Goal: Use online tool/utility: Utilize a website feature to perform a specific function

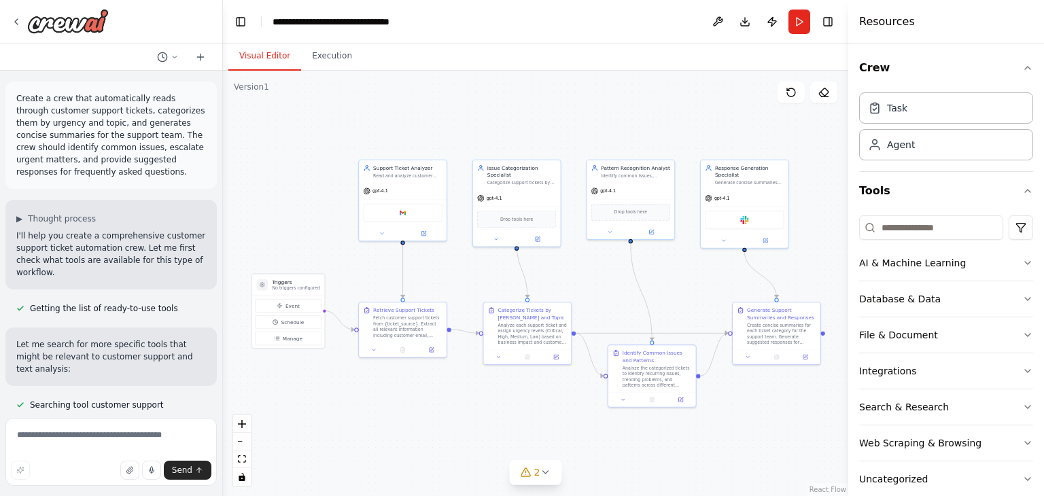
scroll to position [1675, 0]
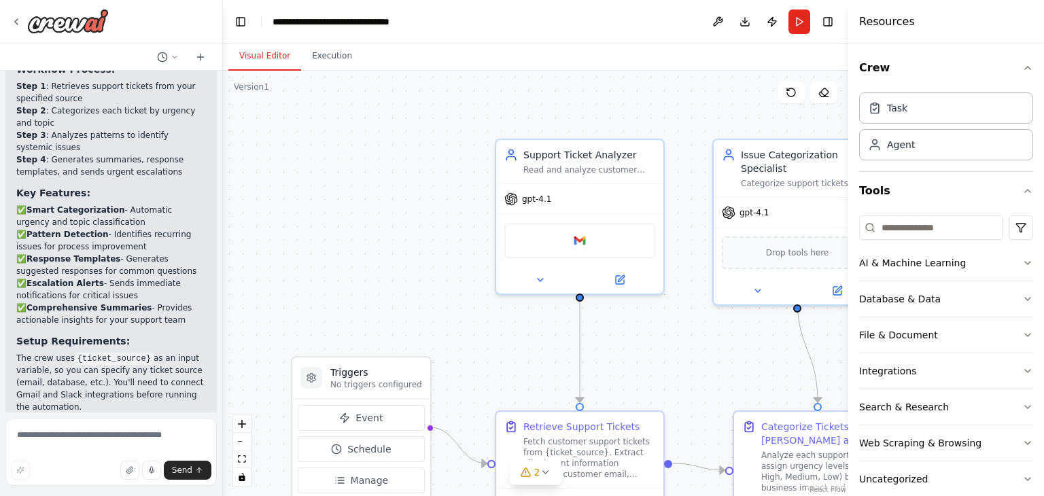
scroll to position [1675, 0]
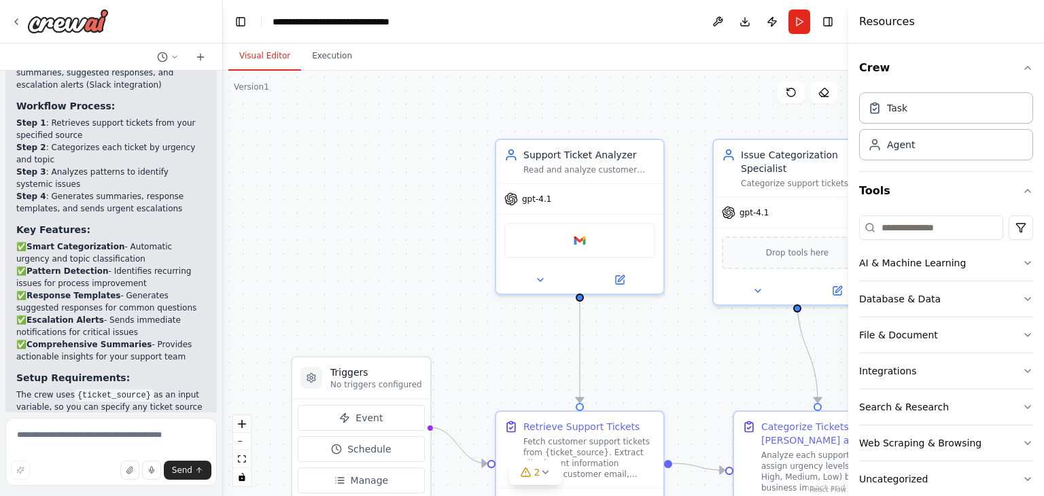
scroll to position [1675, 0]
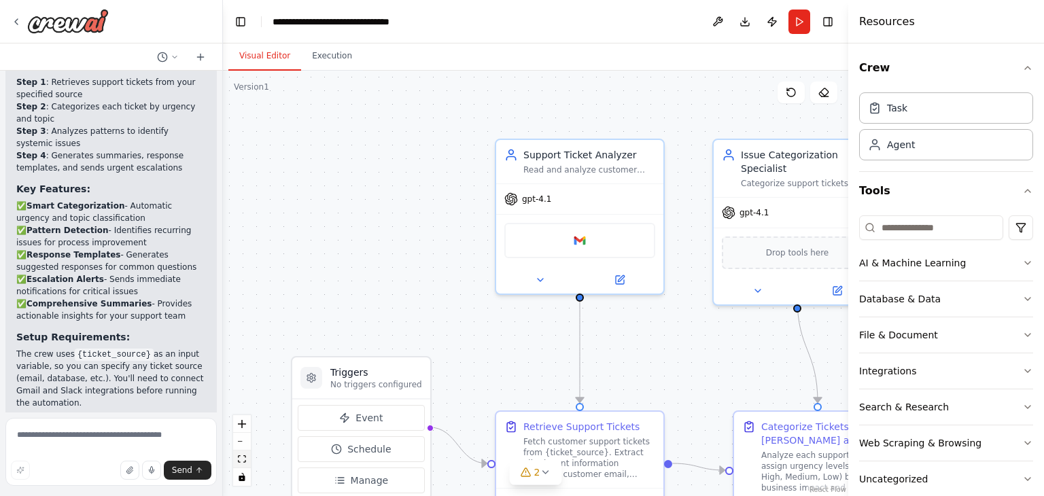
click at [243, 460] on icon "fit view" at bounding box center [242, 458] width 8 height 7
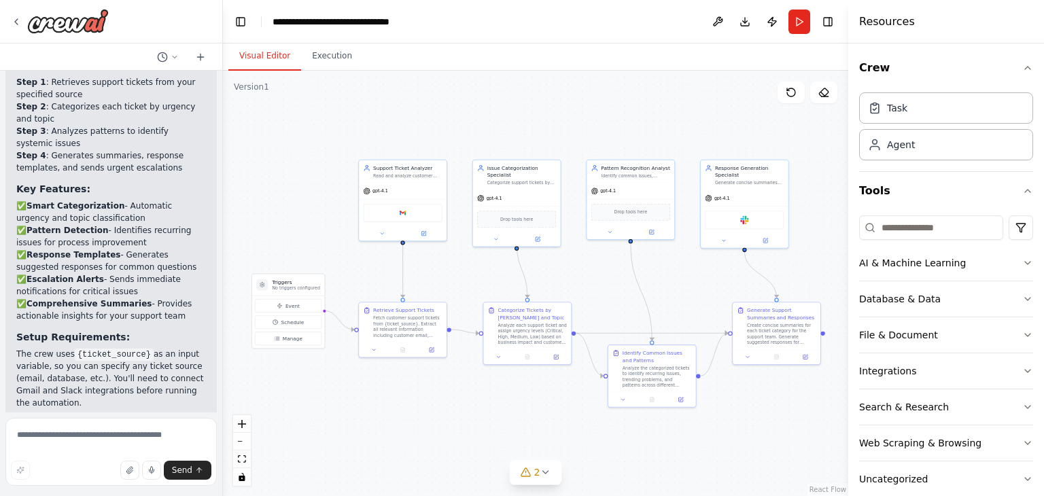
click at [191, 29] on div at bounding box center [111, 22] width 222 height 44
click at [179, 41] on div at bounding box center [111, 22] width 222 height 44
click at [883, 275] on button "AI & Machine Learning" at bounding box center [946, 262] width 174 height 35
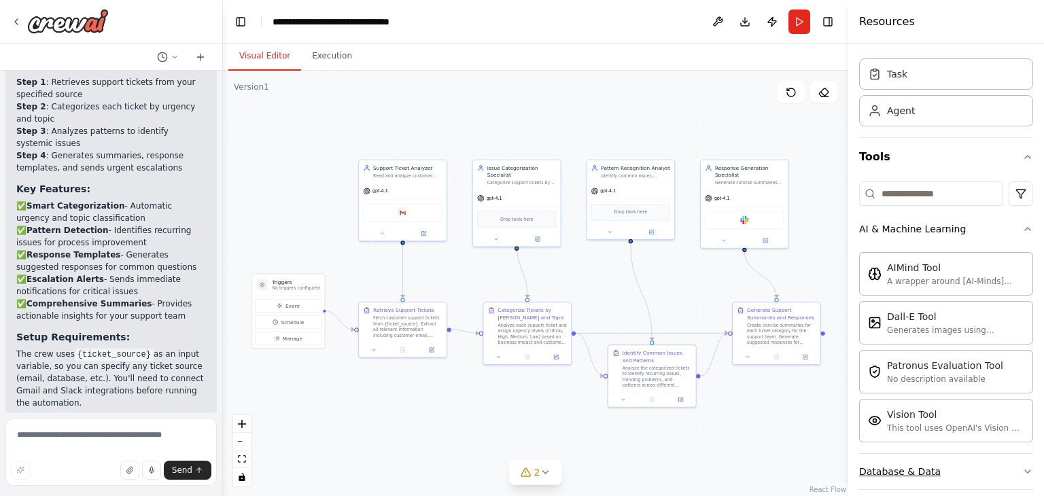
scroll to position [23, 0]
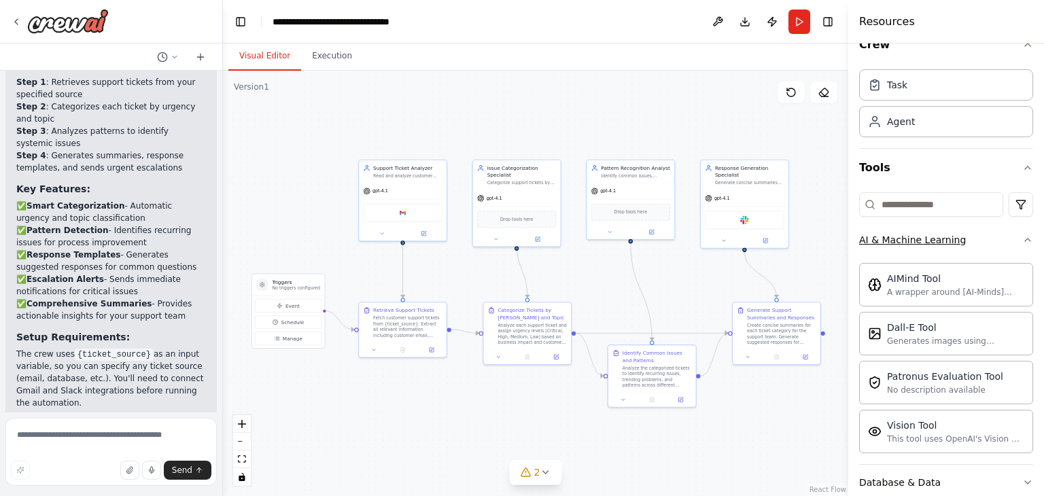
click at [885, 246] on button "AI & Machine Learning" at bounding box center [946, 239] width 174 height 35
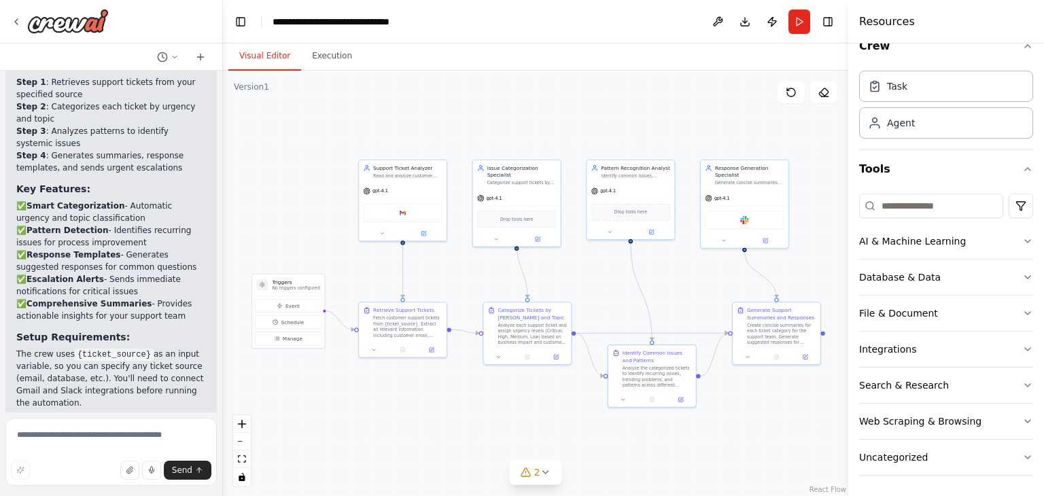
click at [635, 33] on header "**********" at bounding box center [535, 22] width 625 height 44
click at [745, 24] on button "Download" at bounding box center [745, 22] width 22 height 24
click at [606, 22] on header "**********" at bounding box center [535, 22] width 625 height 44
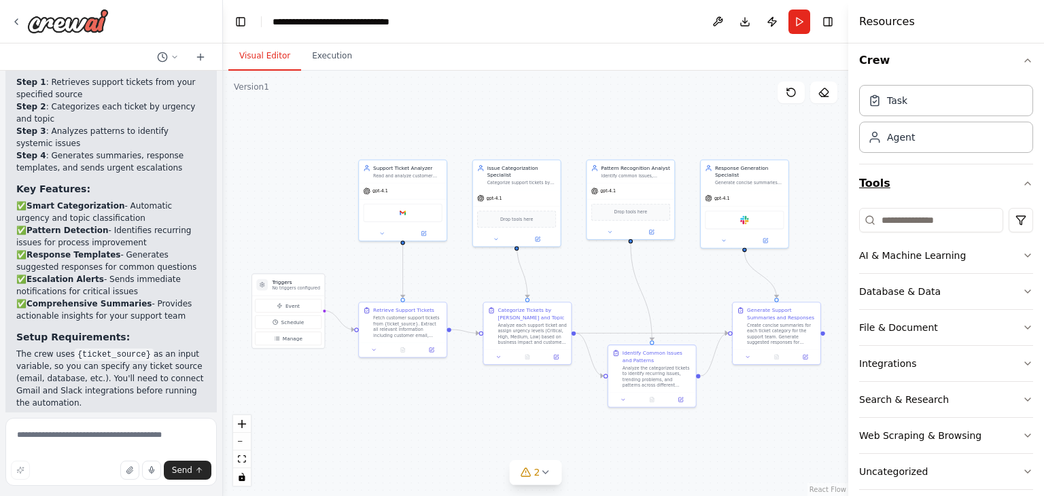
scroll to position [0, 0]
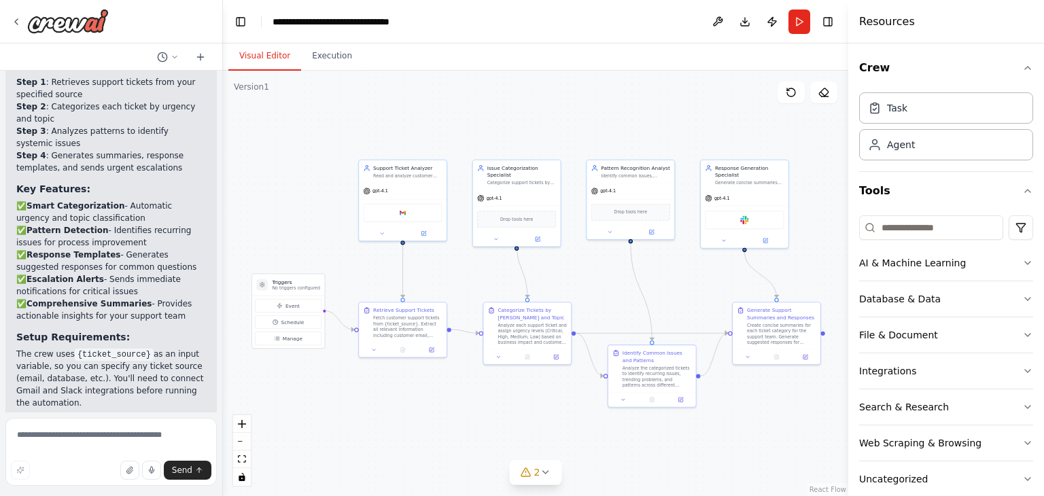
click at [493, 58] on div "Visual Editor Execution" at bounding box center [535, 57] width 625 height 27
